Goal: Transaction & Acquisition: Download file/media

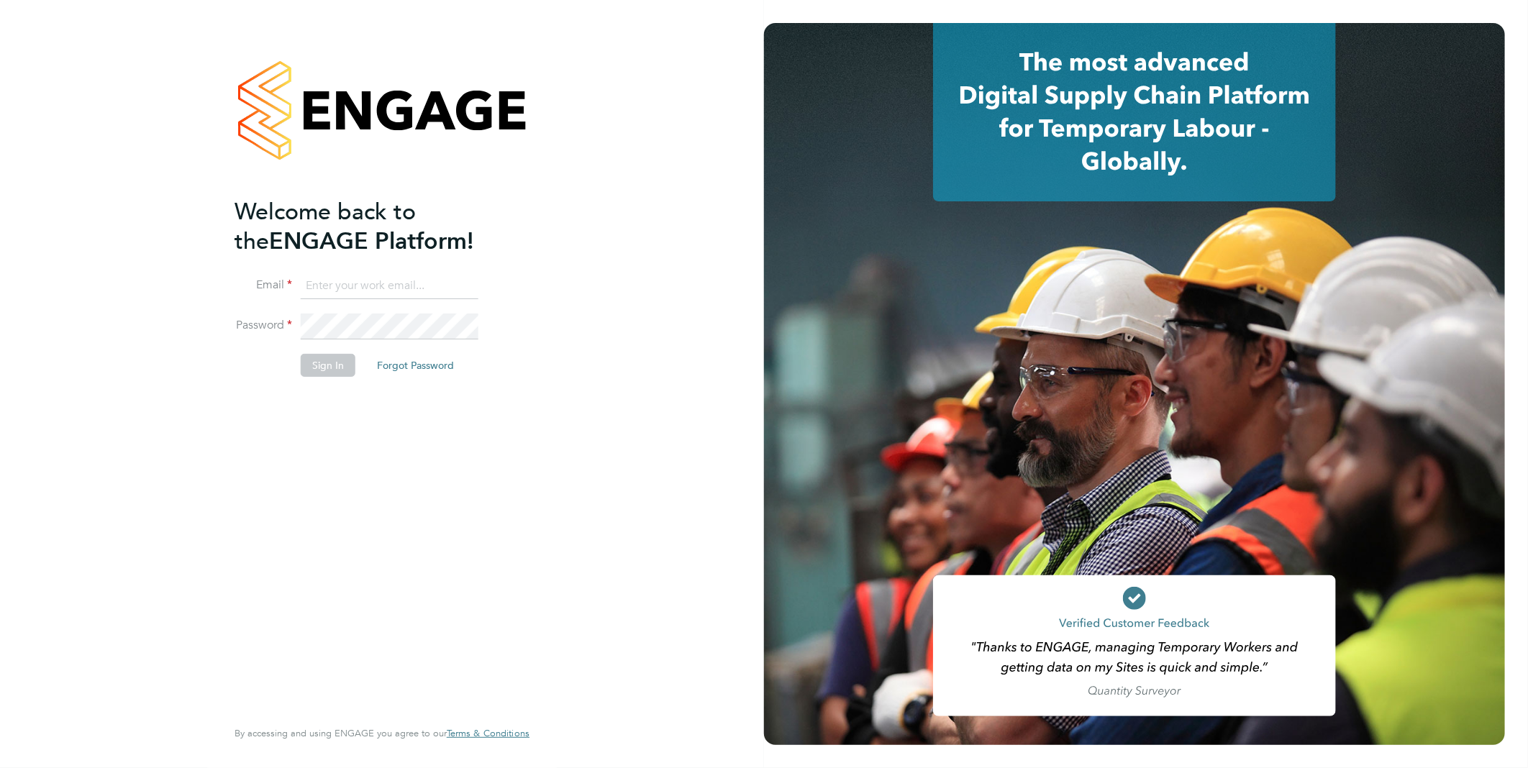
type input "vistry@caval.co.uk"
click at [334, 370] on button "Sign In" at bounding box center [328, 365] width 55 height 23
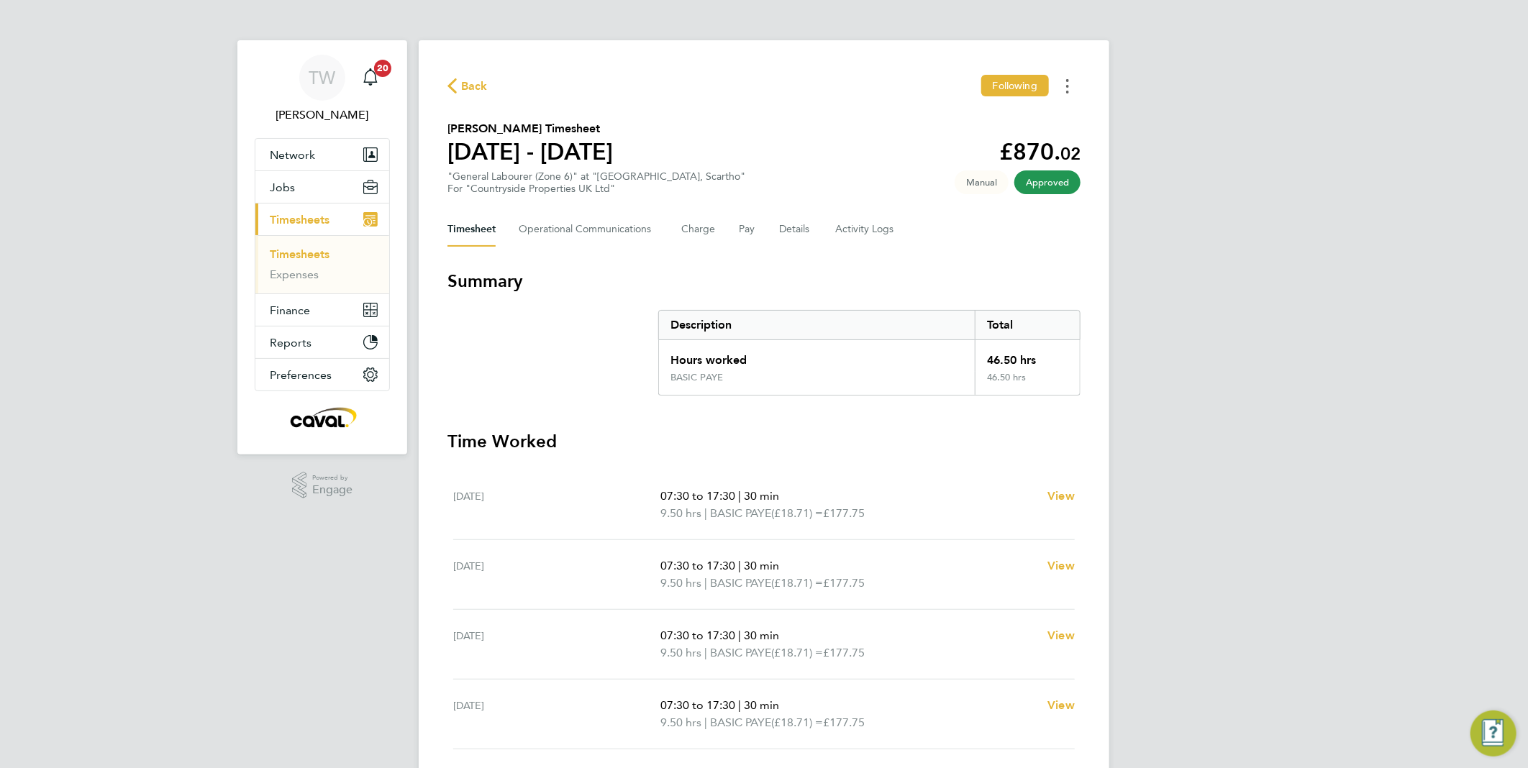
click at [1072, 93] on button "Timesheets Menu" at bounding box center [1067, 86] width 26 height 22
click at [984, 122] on link "Download timesheet" at bounding box center [994, 118] width 173 height 29
click at [1062, 83] on button "Timesheets Menu" at bounding box center [1067, 86] width 26 height 22
click at [1037, 120] on link "Download timesheet" at bounding box center [994, 118] width 173 height 29
click at [1069, 81] on button "Timesheets Menu" at bounding box center [1067, 86] width 26 height 22
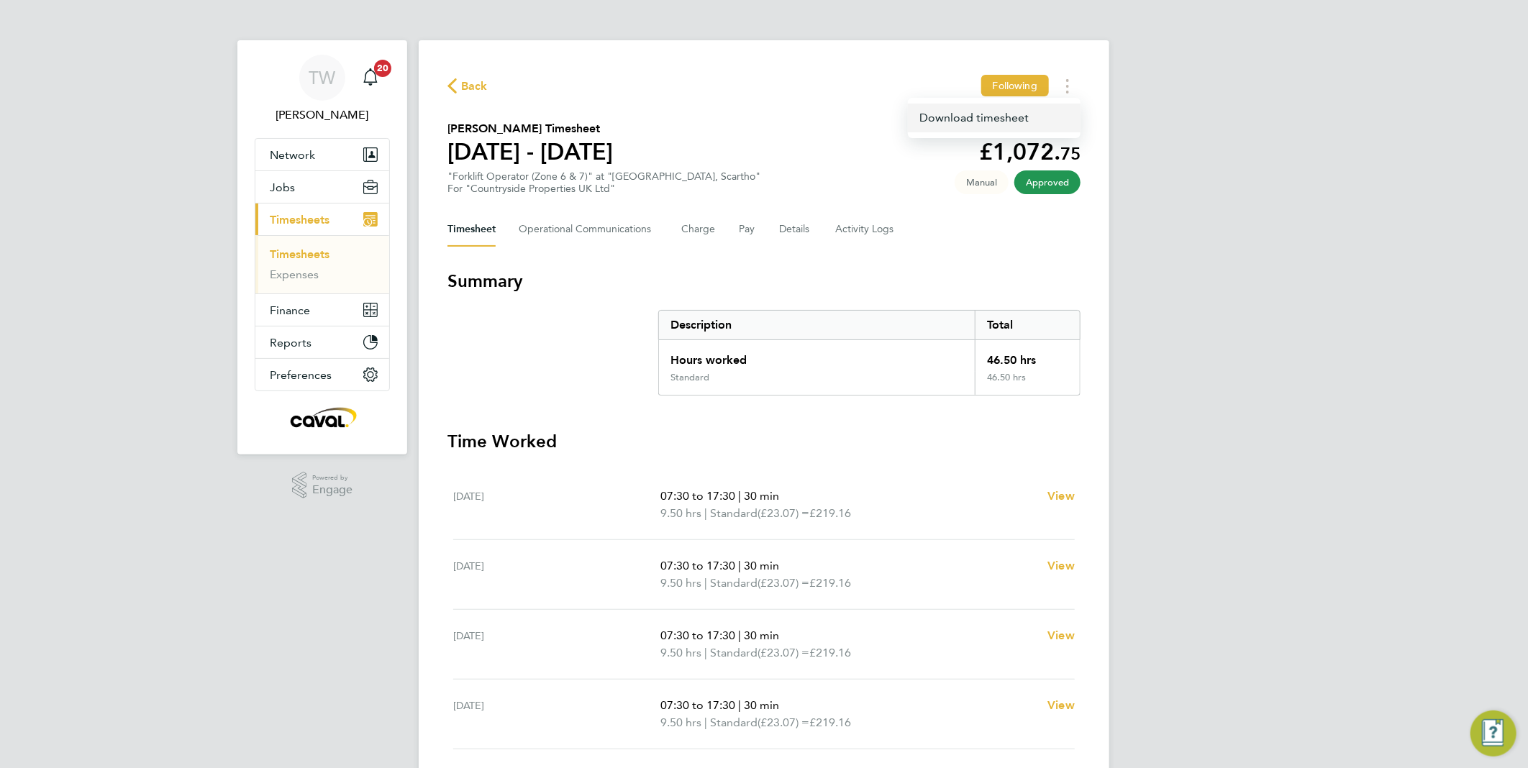
click at [1029, 114] on link "Download timesheet" at bounding box center [994, 118] width 173 height 29
click at [1074, 85] on button "Timesheets Menu" at bounding box center [1067, 86] width 26 height 22
click at [986, 117] on link "Download timesheet" at bounding box center [994, 118] width 173 height 29
click at [1072, 76] on button "Timesheets Menu" at bounding box center [1067, 86] width 26 height 22
click at [1044, 123] on link "Download timesheet" at bounding box center [994, 118] width 173 height 29
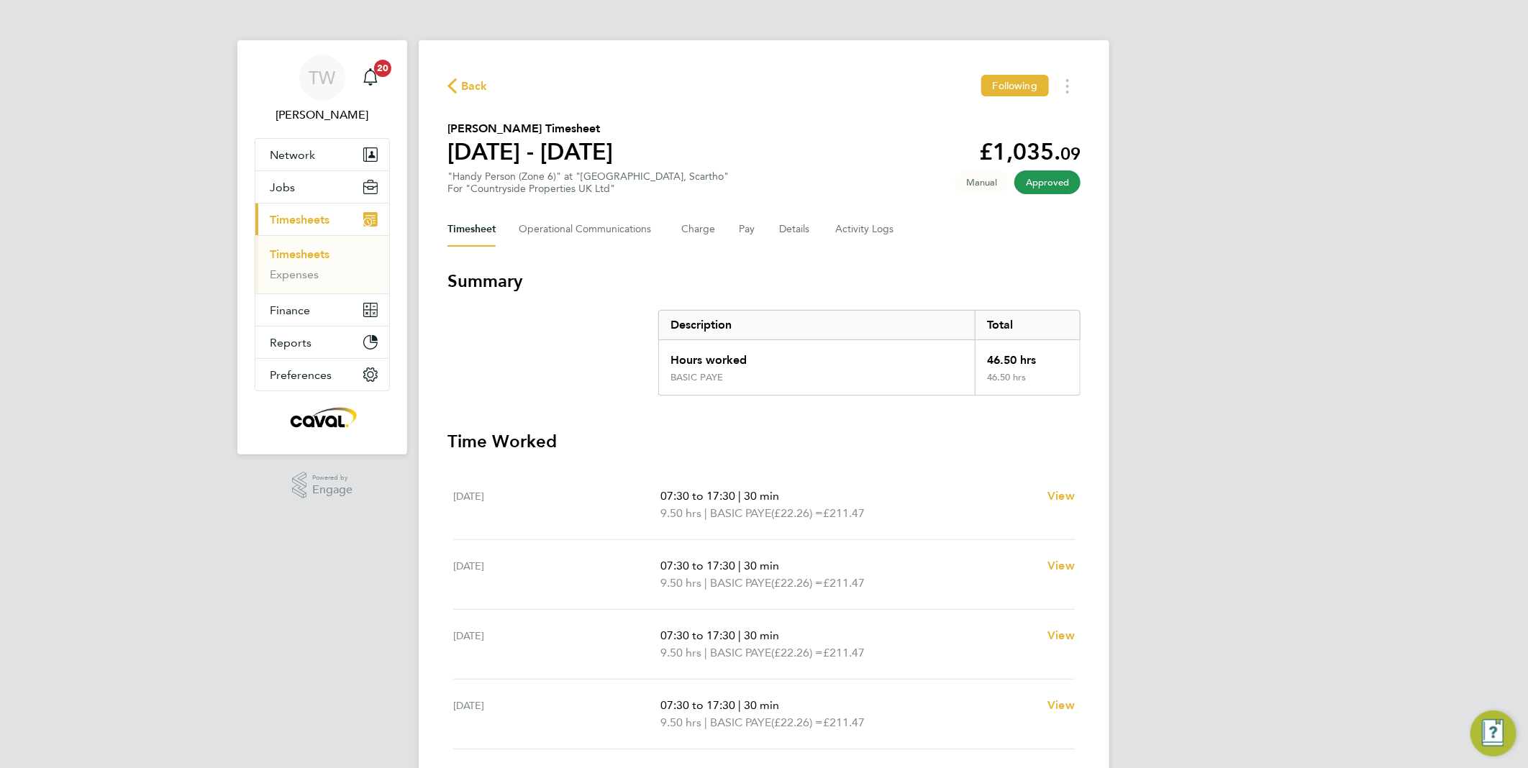
drag, startPoint x: 501, startPoint y: 278, endPoint x: 525, endPoint y: 278, distance: 23.7
click at [525, 278] on h3 "Summary" at bounding box center [763, 281] width 633 height 23
drag, startPoint x: 525, startPoint y: 278, endPoint x: 498, endPoint y: 282, distance: 27.7
click at [498, 282] on h3 "Summary" at bounding box center [763, 281] width 633 height 23
drag, startPoint x: 497, startPoint y: 282, endPoint x: 451, endPoint y: 283, distance: 46.0
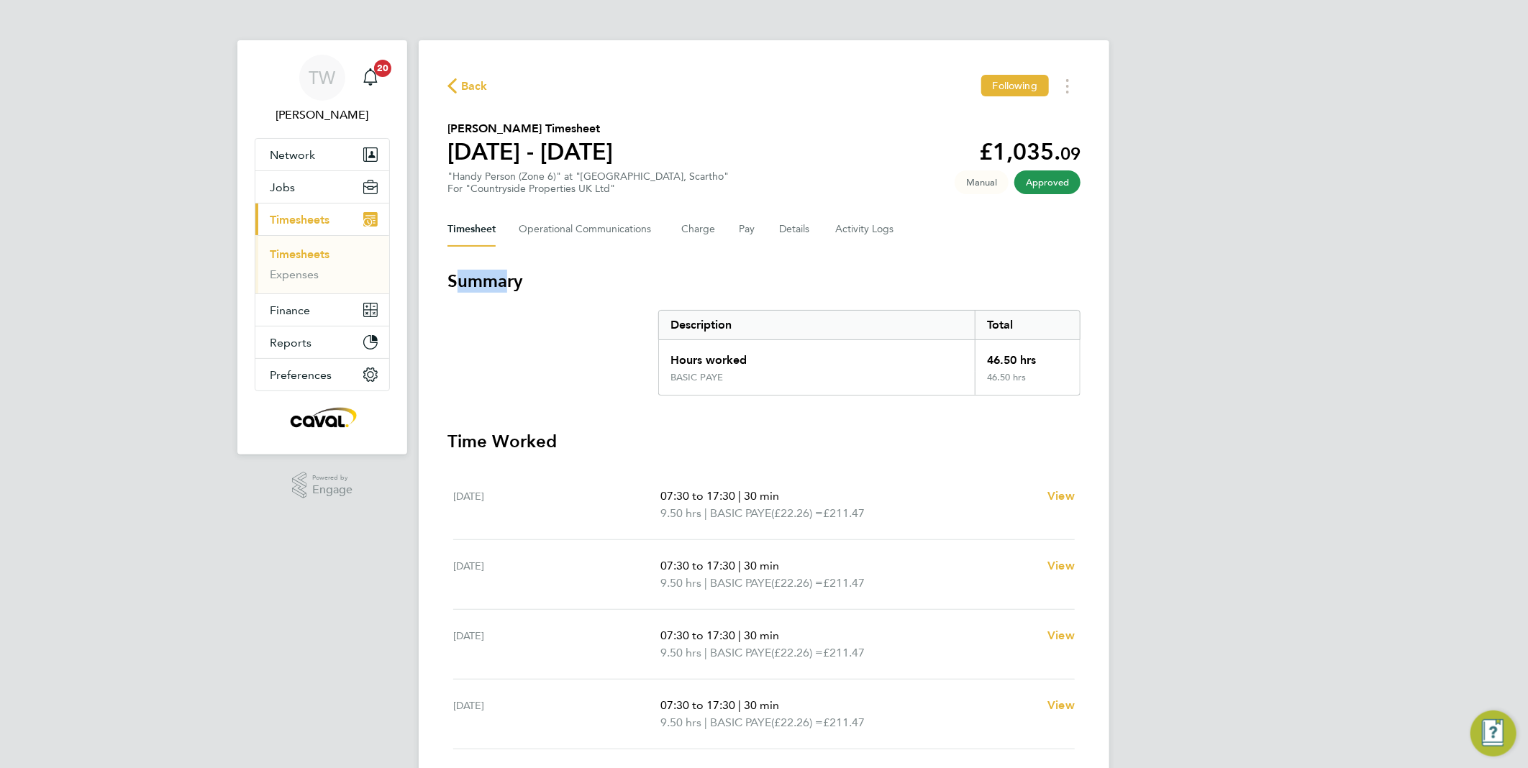
click at [451, 283] on h3 "Summary" at bounding box center [763, 281] width 633 height 23
click at [1479, 232] on div "TW Tim Wells Notifications 20 Applications: Network Team Members Businesses Sit…" at bounding box center [764, 525] width 1528 height 1051
click at [1069, 87] on button "Timesheets Menu" at bounding box center [1067, 86] width 26 height 22
click at [1028, 114] on link "Download timesheet" at bounding box center [994, 118] width 173 height 29
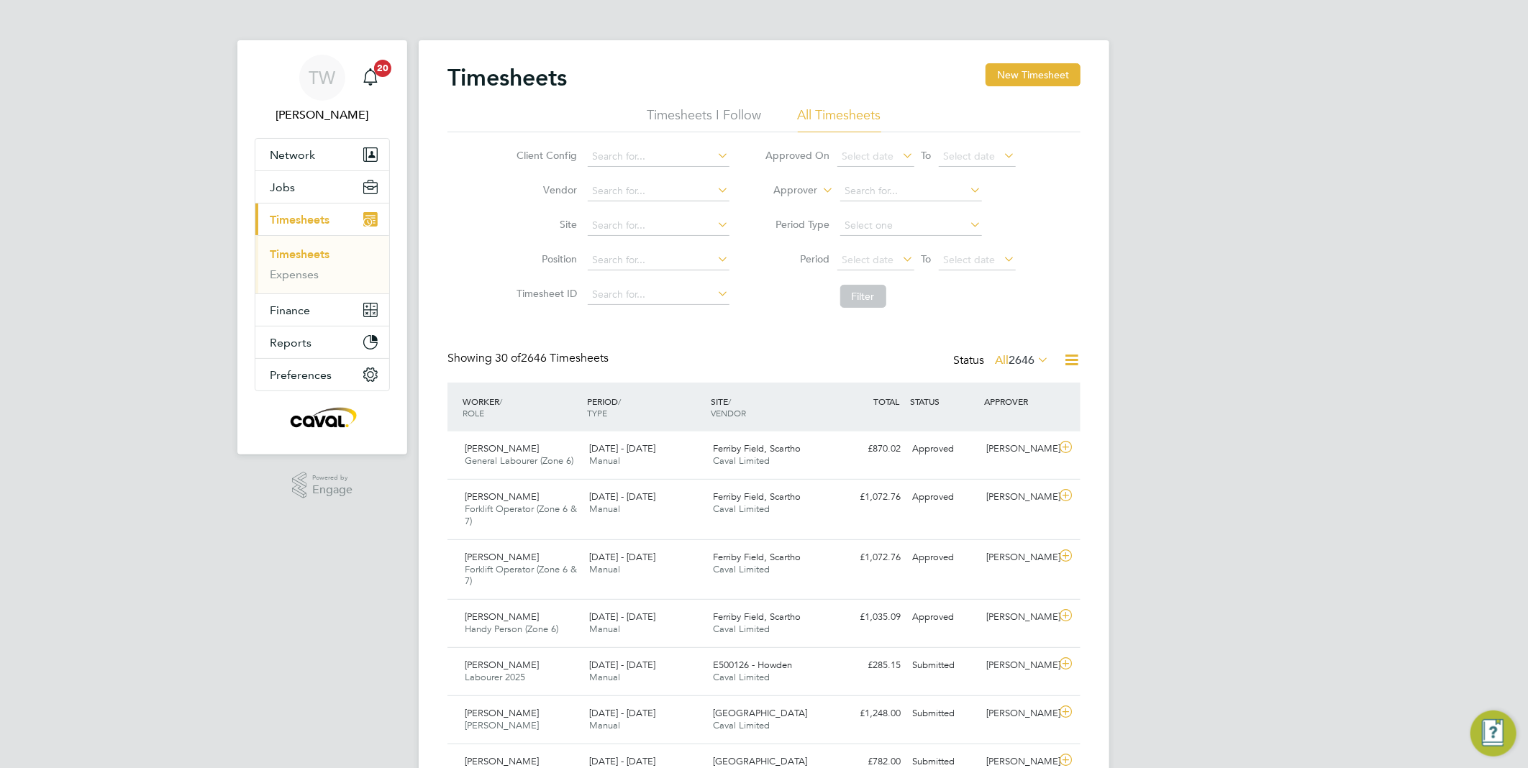
click at [308, 253] on link "Timesheets" at bounding box center [300, 254] width 60 height 14
click at [288, 271] on link "Expenses" at bounding box center [294, 275] width 49 height 14
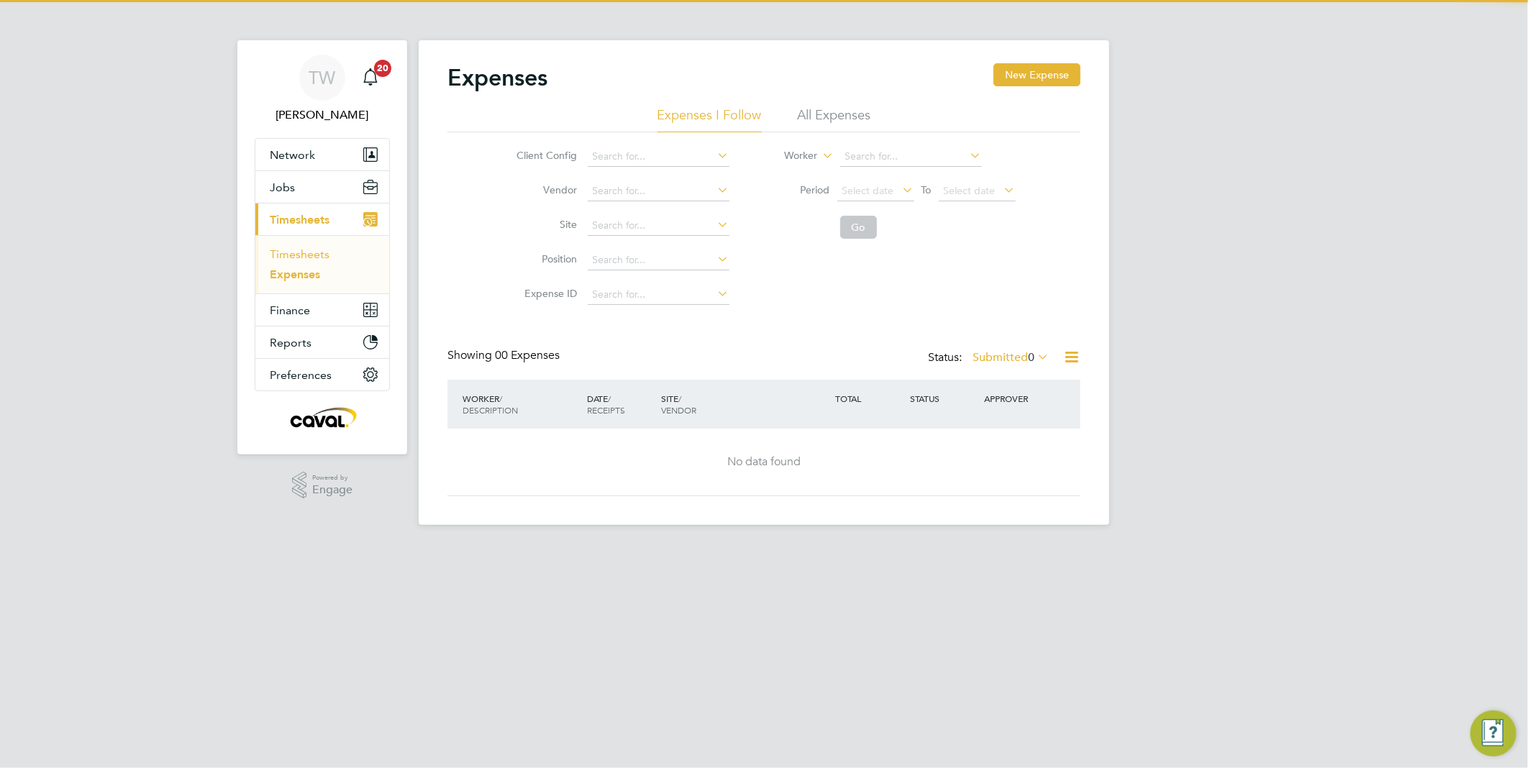
click at [306, 253] on link "Timesheets" at bounding box center [300, 254] width 60 height 14
